Goal: Use online tool/utility: Use online tool/utility

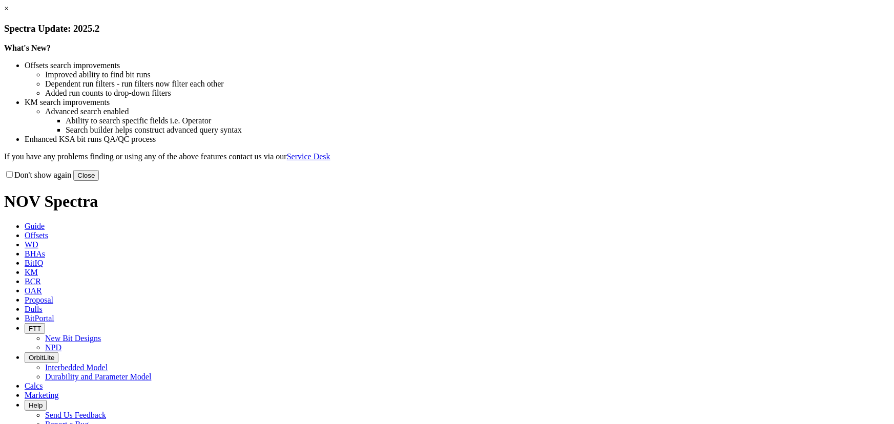
click at [99, 181] on button "Close" at bounding box center [86, 175] width 26 height 11
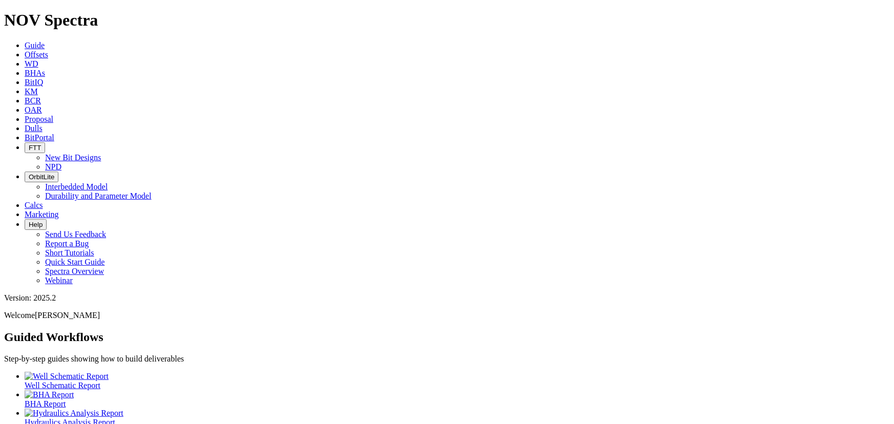
click at [25, 50] on icon at bounding box center [25, 54] width 0 height 9
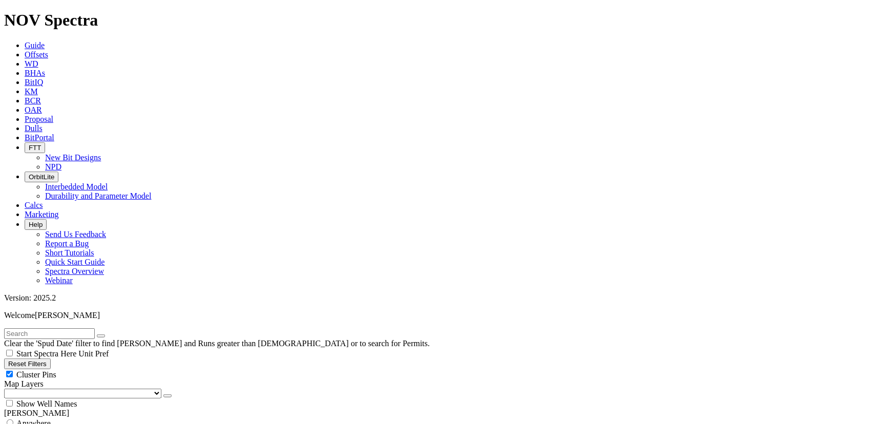
click at [37, 328] on input "text" at bounding box center [49, 333] width 91 height 11
type input "a312826"
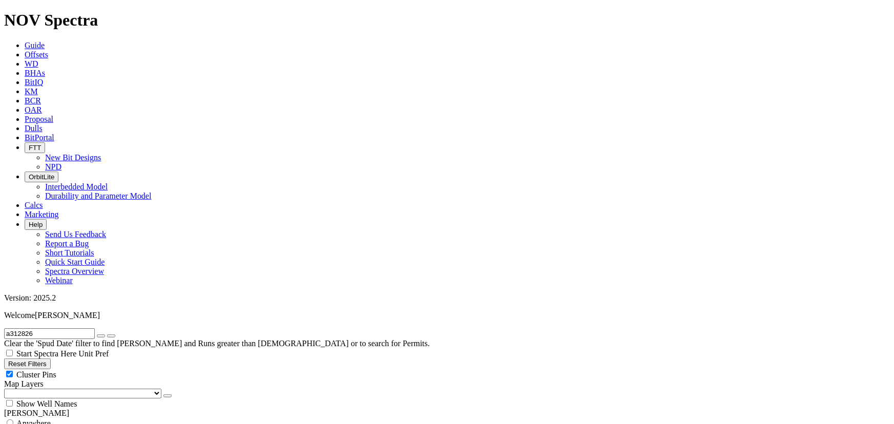
type input "5000"
checkbox input "false"
type input "5000"
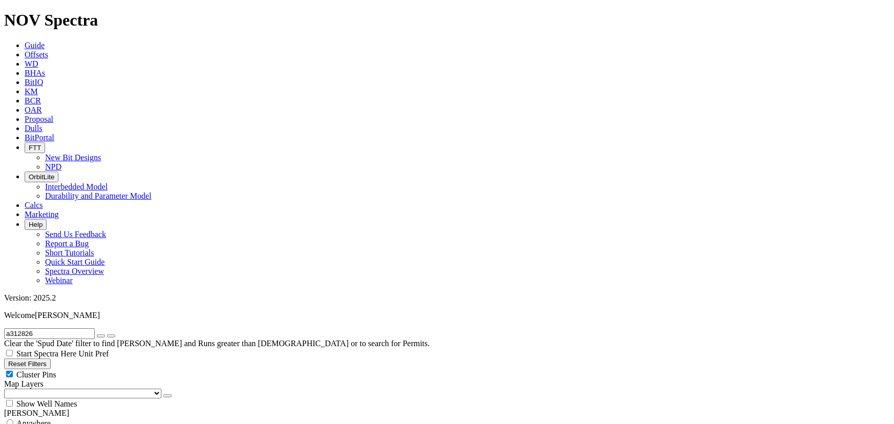
type input "7000"
drag, startPoint x: 119, startPoint y: 43, endPoint x: 115, endPoint y: 51, distance: 9.0
click at [101, 336] on icon "button" at bounding box center [101, 336] width 0 height 0
click at [102, 369] on div "Cluster Pins" at bounding box center [447, 374] width 886 height 10
checkbox input "false"
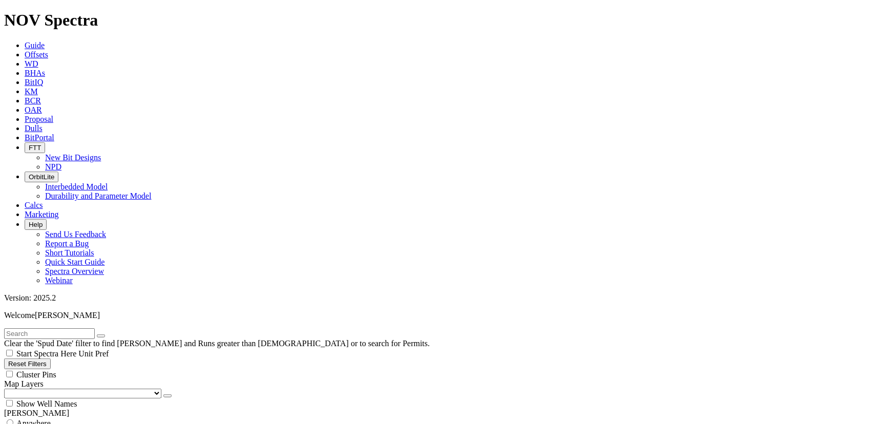
drag, startPoint x: 37, startPoint y: 354, endPoint x: 30, endPoint y: 354, distance: 7.2
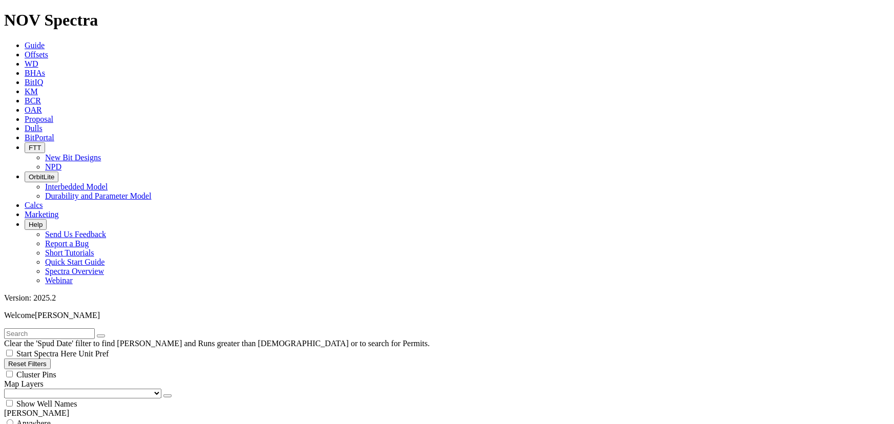
select select "? number:8.75 ?"
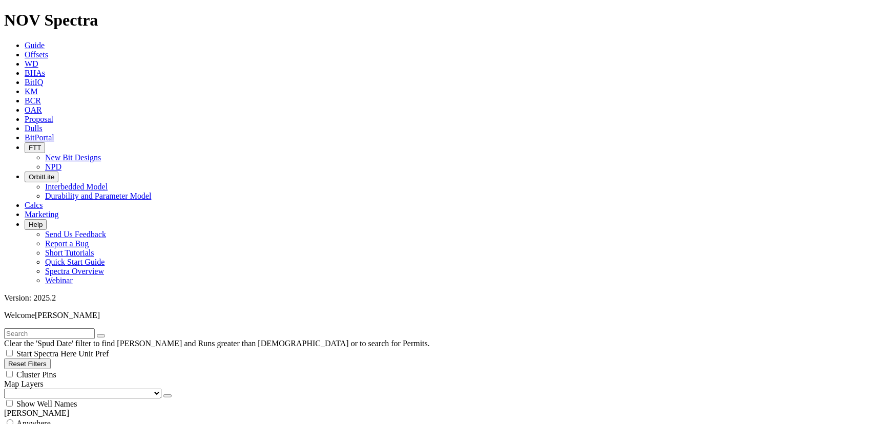
type input "4000"
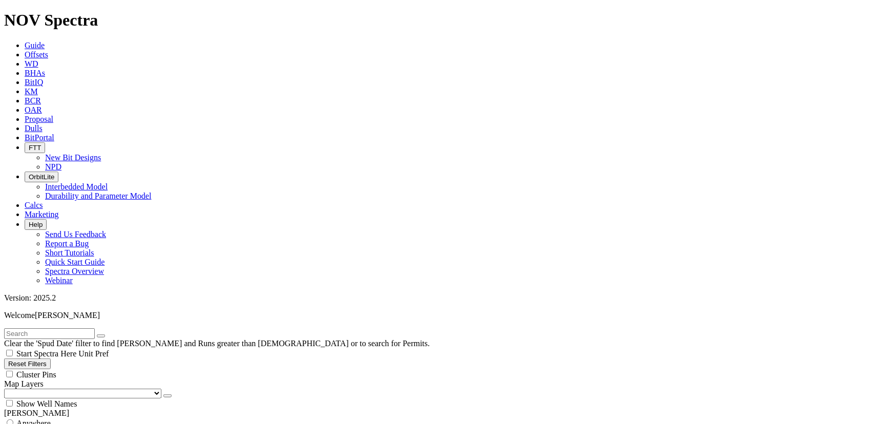
scroll to position [2, 0]
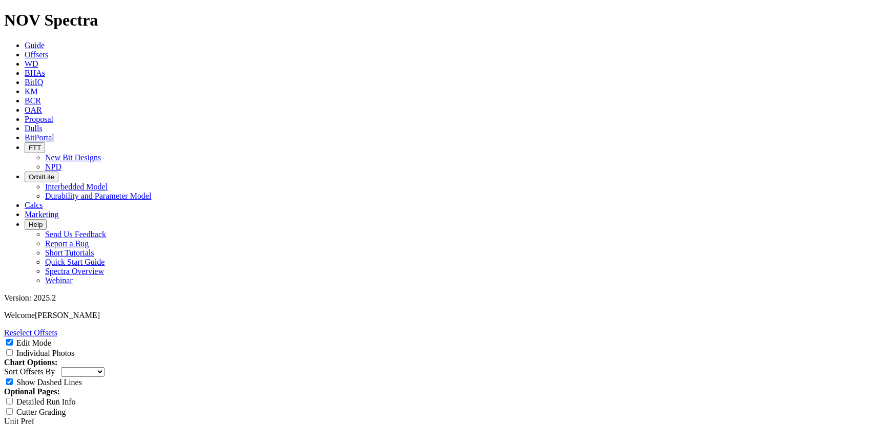
scroll to position [1030, 0]
click at [13, 349] on input "Individual Photos" at bounding box center [9, 352] width 7 height 7
checkbox input "true"
